Goal: Task Accomplishment & Management: Use online tool/utility

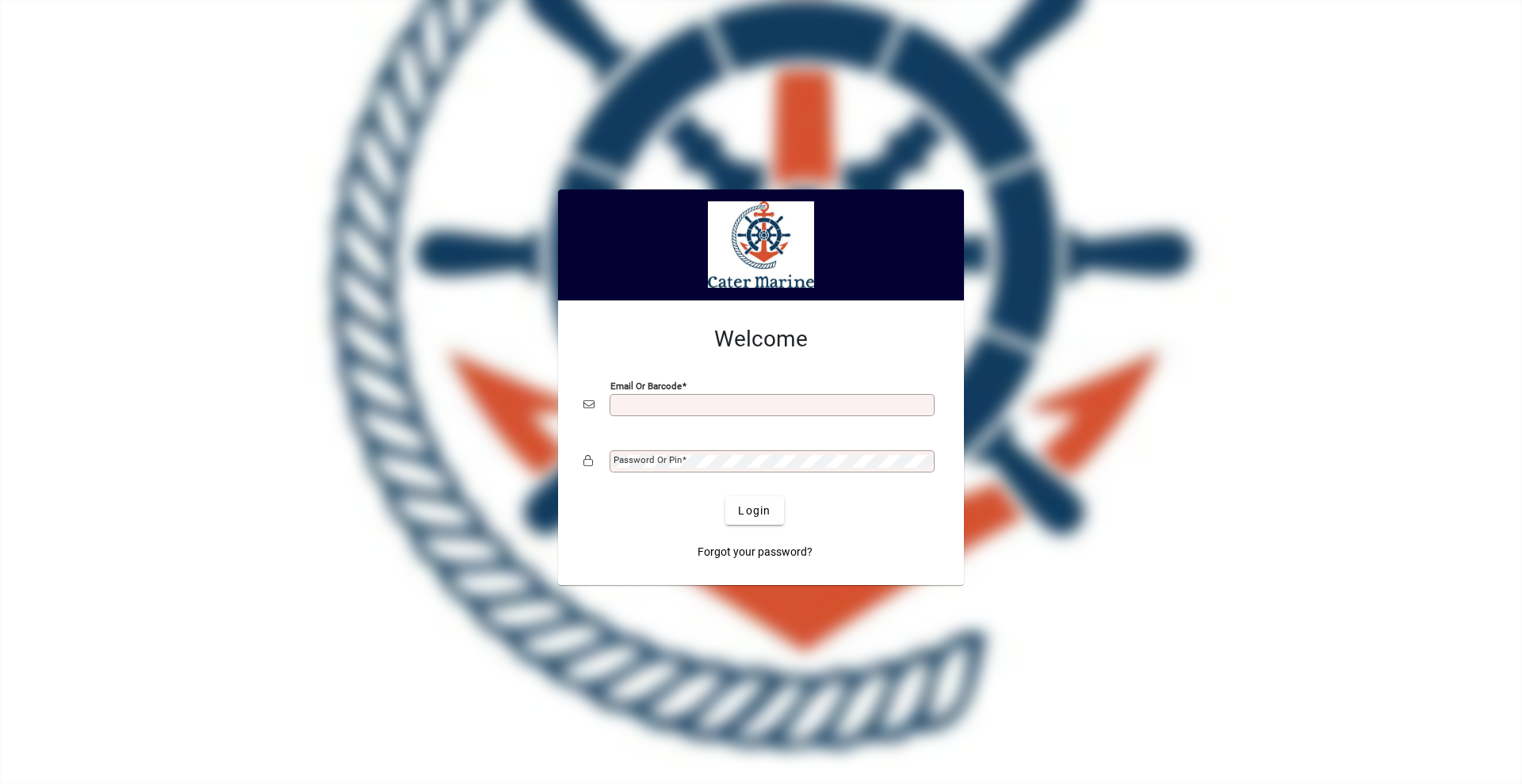
click at [751, 395] on div "Email or Barcode" at bounding box center [772, 405] width 325 height 22
type input "**********"
click at [725, 496] on button "Login" at bounding box center [754, 510] width 58 height 29
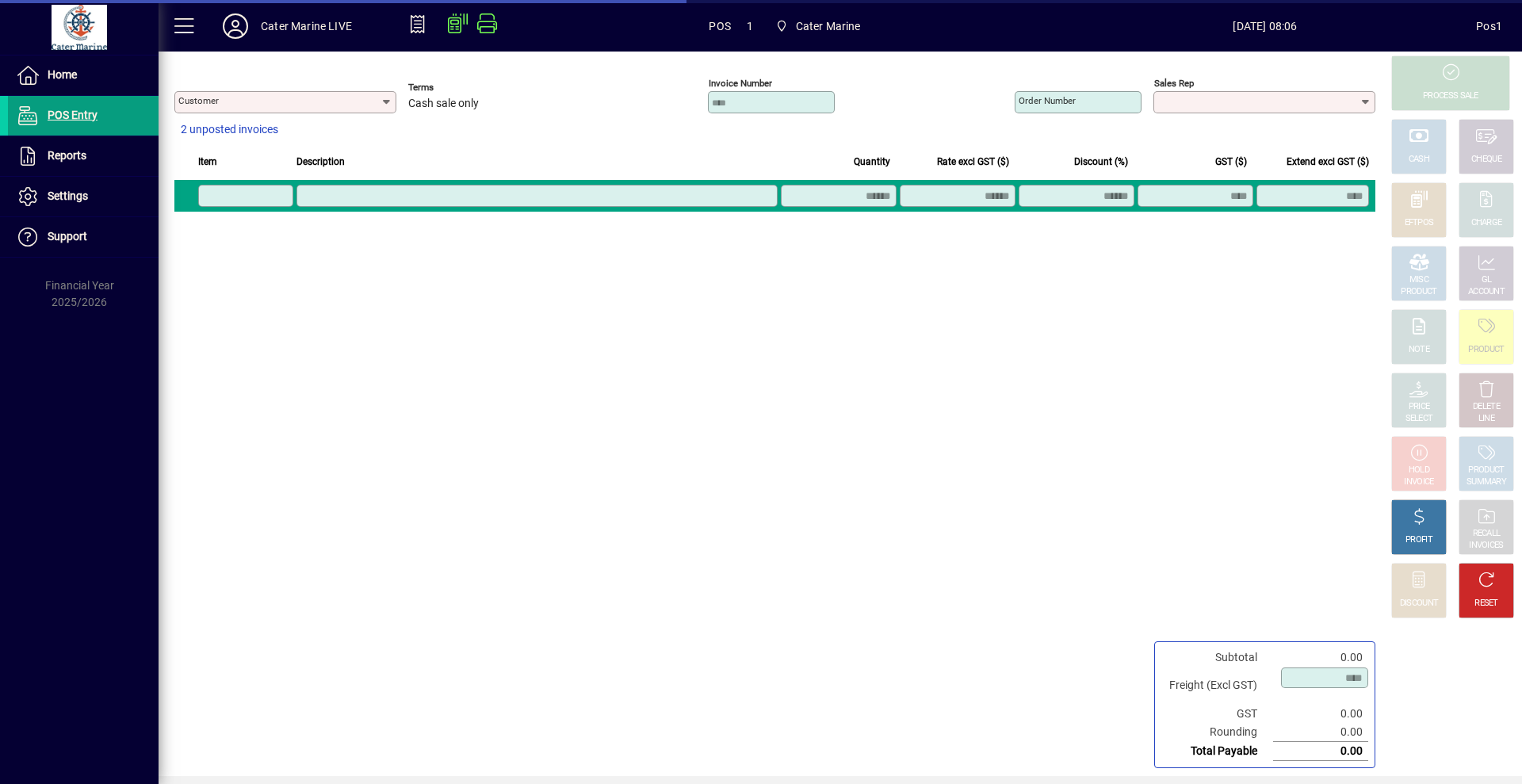
type input "**********"
